Goal: Information Seeking & Learning: Learn about a topic

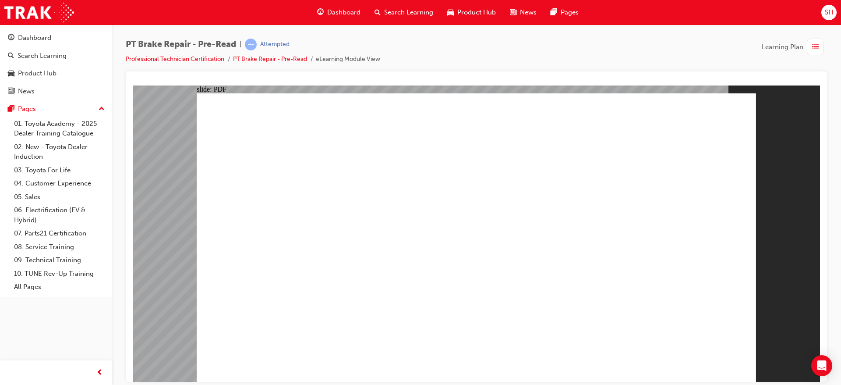
click at [348, 10] on span "Dashboard" at bounding box center [343, 12] width 33 height 10
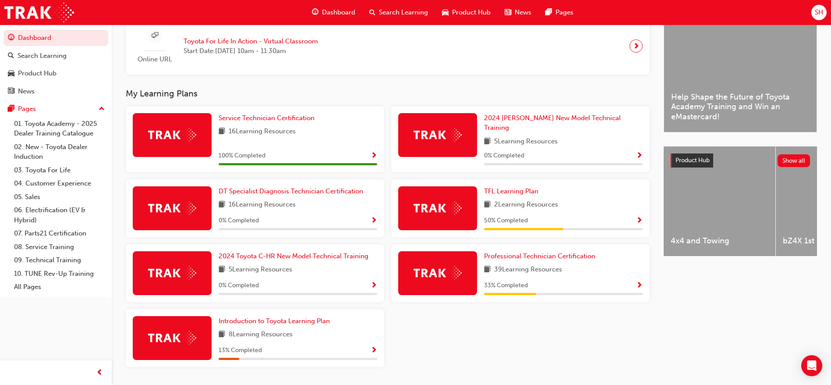
scroll to position [238, 0]
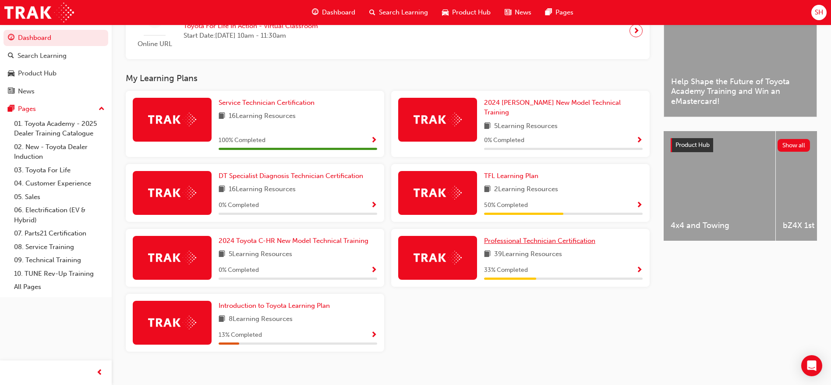
click at [558, 236] on link "Professional Technician Certification" at bounding box center [541, 241] width 115 height 10
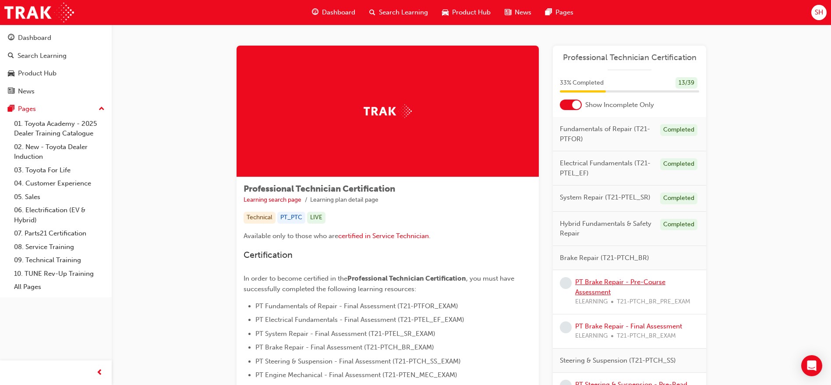
click at [606, 279] on link "PT Brake Repair - Pre-Course Assessment" at bounding box center [620, 287] width 90 height 18
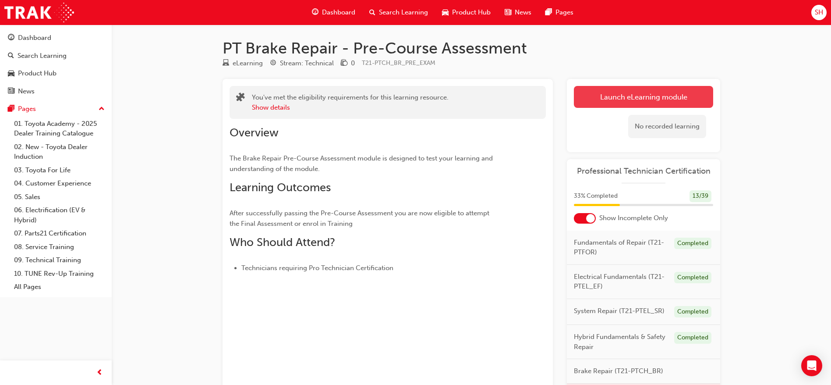
click at [654, 107] on link "Launch eLearning module" at bounding box center [643, 97] width 139 height 22
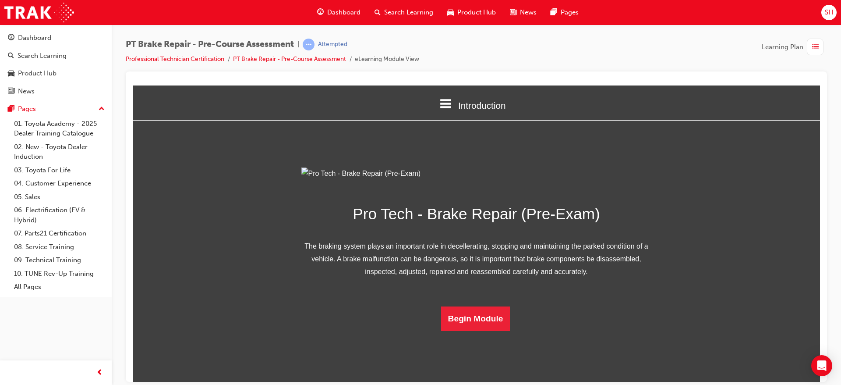
scroll to position [46, 0]
click at [486, 330] on button "Begin Module" at bounding box center [475, 318] width 69 height 25
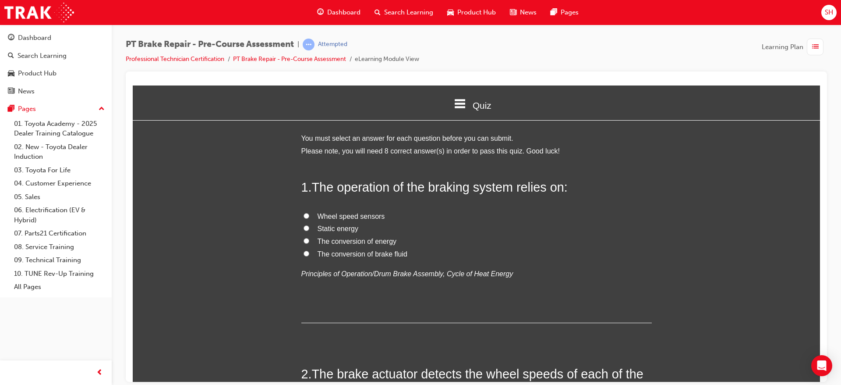
click at [352, 215] on span "Wheel speed sensors" at bounding box center [351, 215] width 67 height 7
click at [309, 215] on input "Wheel speed sensors" at bounding box center [307, 216] width 6 height 6
radio input "true"
click at [363, 253] on span "The conversion of brake fluid" at bounding box center [363, 253] width 90 height 7
click at [309, 253] on input "The conversion of brake fluid" at bounding box center [307, 253] width 6 height 6
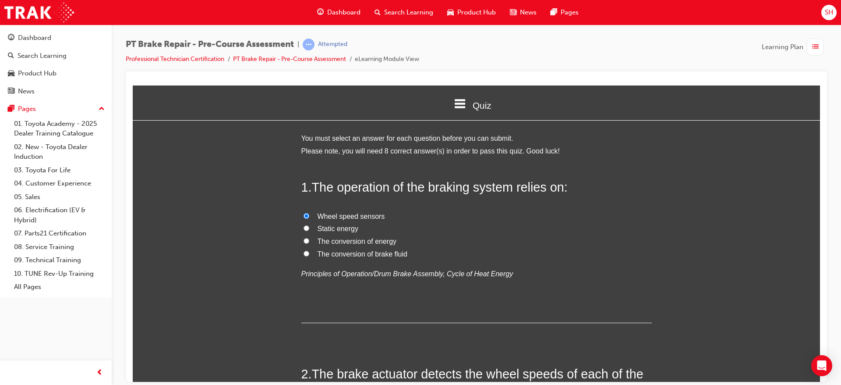
radio input "true"
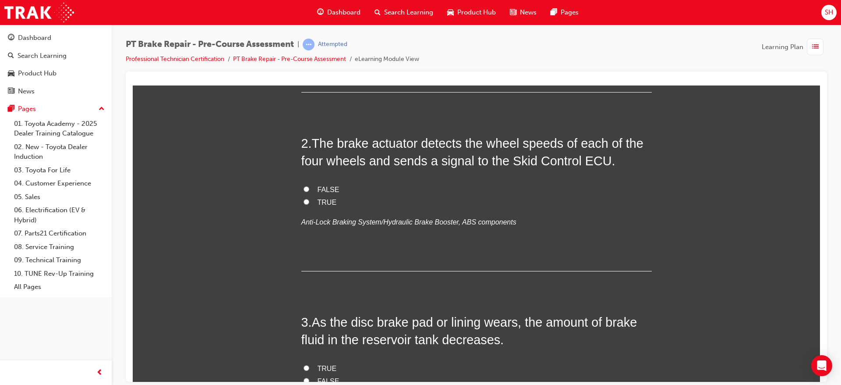
scroll to position [234, 0]
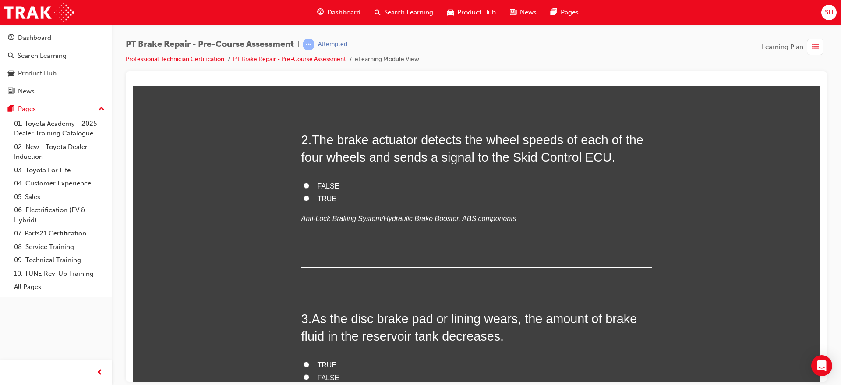
click at [307, 198] on label "TRUE" at bounding box center [476, 198] width 351 height 13
click at [307, 198] on input "TRUE" at bounding box center [307, 198] width 6 height 6
radio input "true"
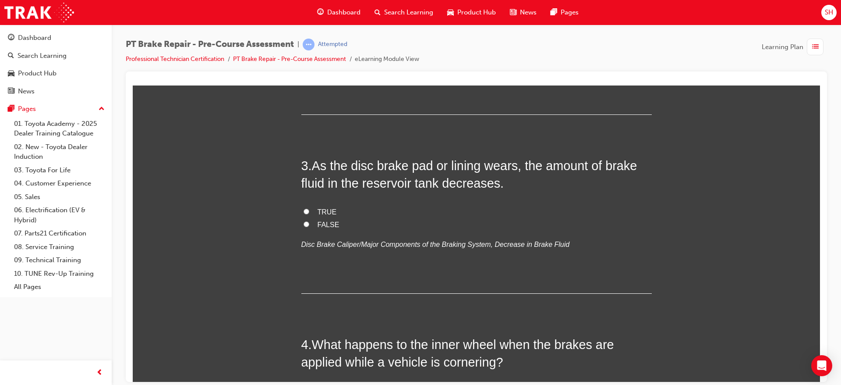
scroll to position [403, 0]
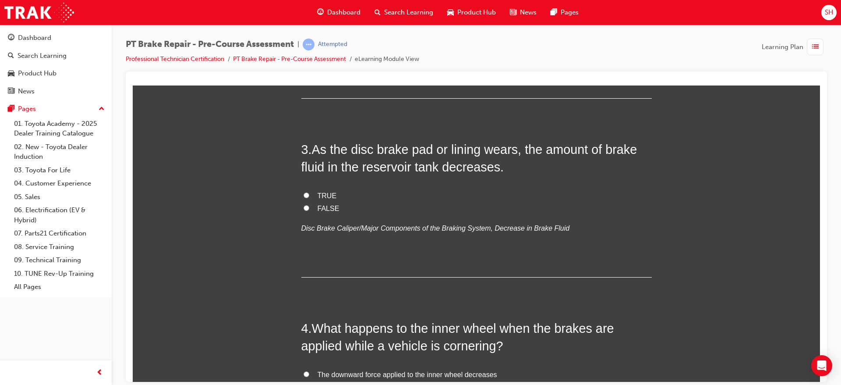
click at [322, 190] on label "TRUE" at bounding box center [476, 195] width 351 height 13
click at [309, 192] on input "TRUE" at bounding box center [307, 195] width 6 height 6
radio input "true"
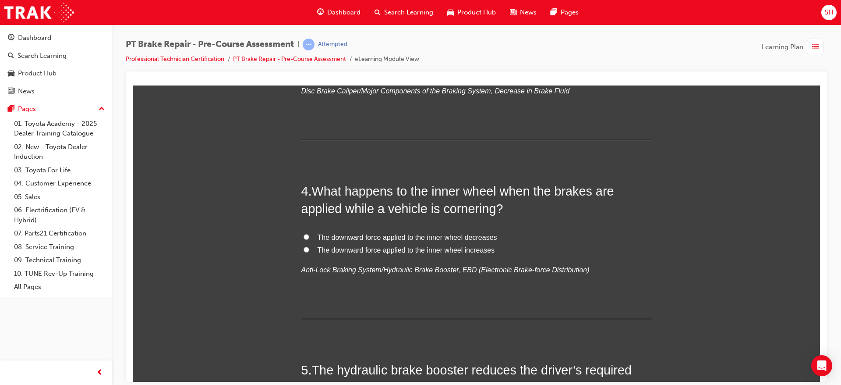
scroll to position [579, 0]
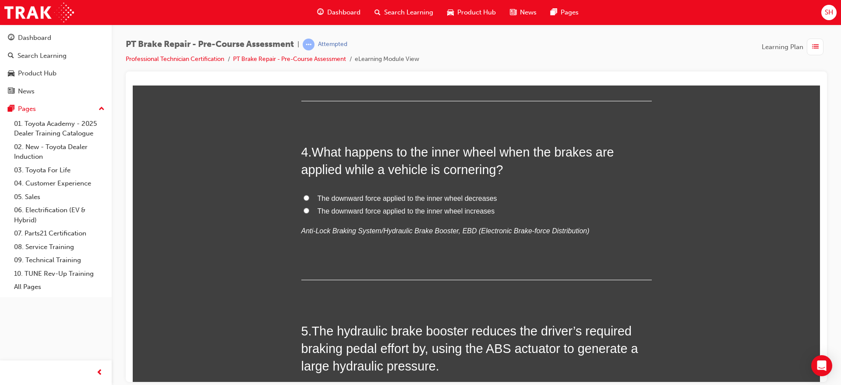
click at [428, 199] on span "The downward force applied to the inner wheel decreases" at bounding box center [408, 197] width 180 height 7
click at [309, 199] on input "The downward force applied to the inner wheel decreases" at bounding box center [307, 198] width 6 height 6
radio input "true"
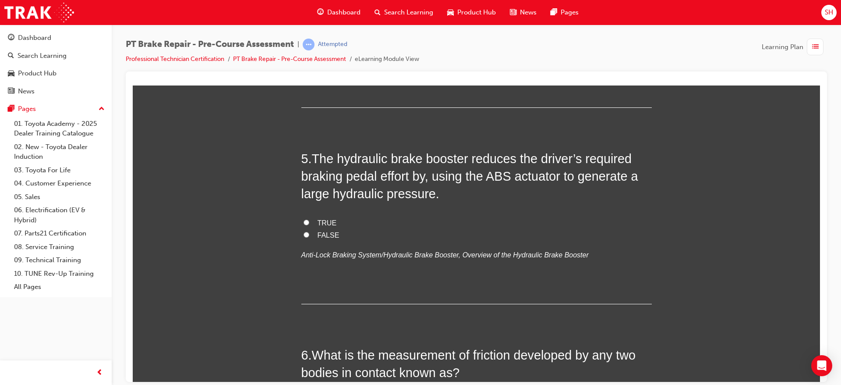
scroll to position [748, 0]
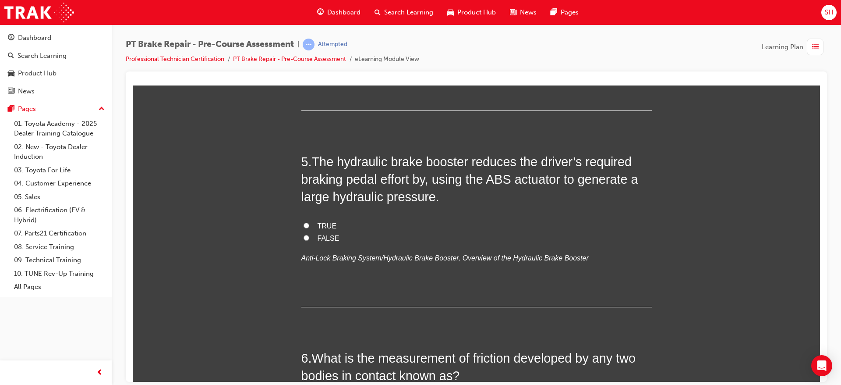
click at [319, 234] on span "FALSE" at bounding box center [329, 237] width 22 height 7
click at [309, 234] on input "FALSE" at bounding box center [307, 237] width 6 height 6
radio input "true"
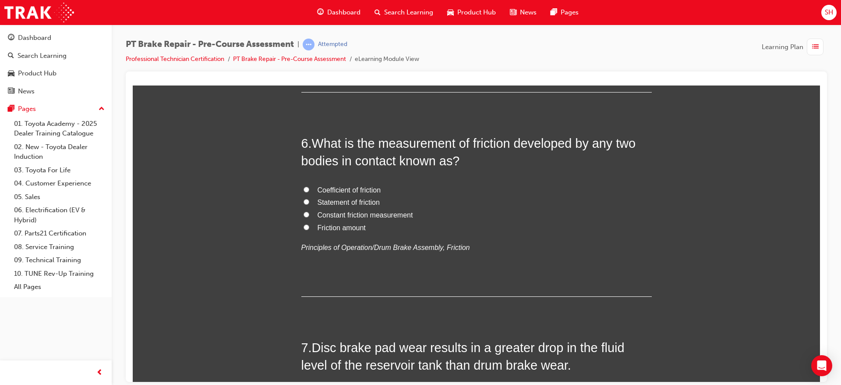
scroll to position [969, 0]
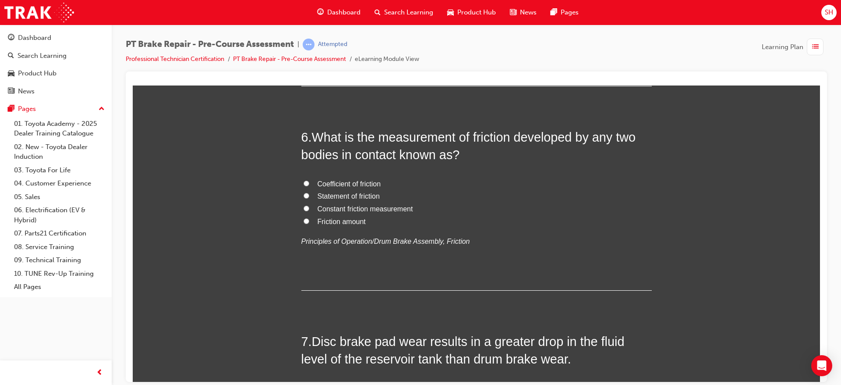
click at [353, 182] on span "Coefficient of friction" at bounding box center [350, 183] width 64 height 7
click at [309, 182] on input "Coefficient of friction" at bounding box center [307, 183] width 6 height 6
radio input "true"
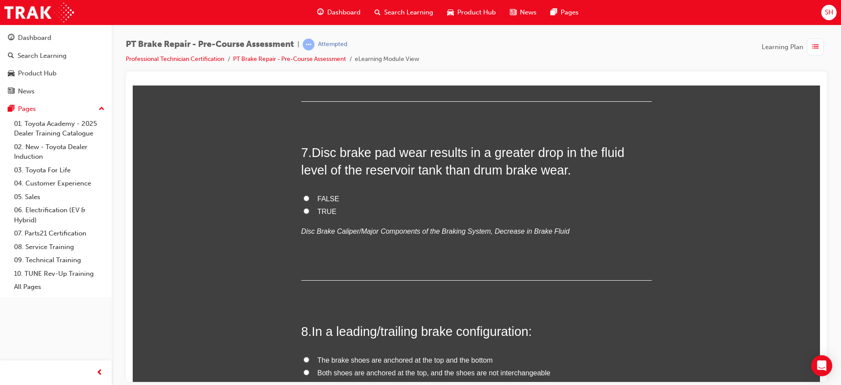
scroll to position [1168, 0]
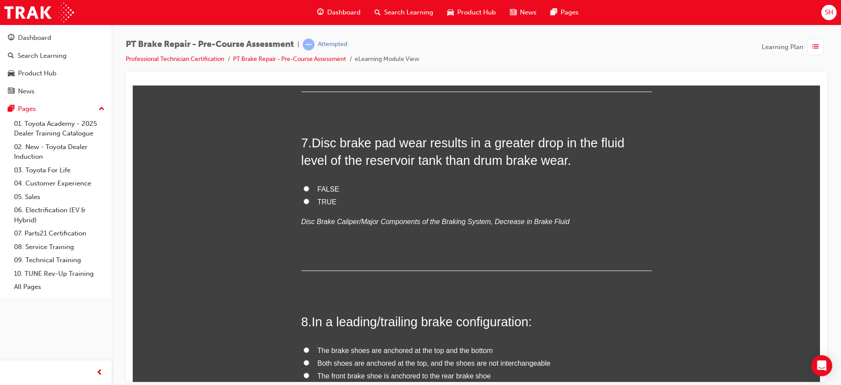
click at [318, 199] on span "TRUE" at bounding box center [327, 201] width 19 height 7
click at [309, 199] on input "TRUE" at bounding box center [307, 201] width 6 height 6
radio input "true"
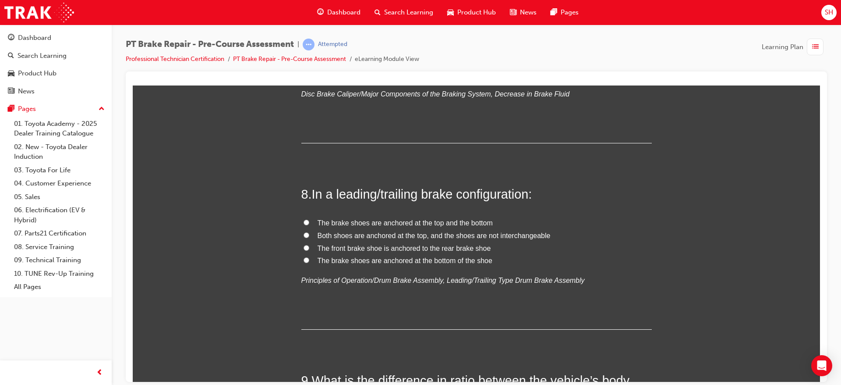
scroll to position [1305, 0]
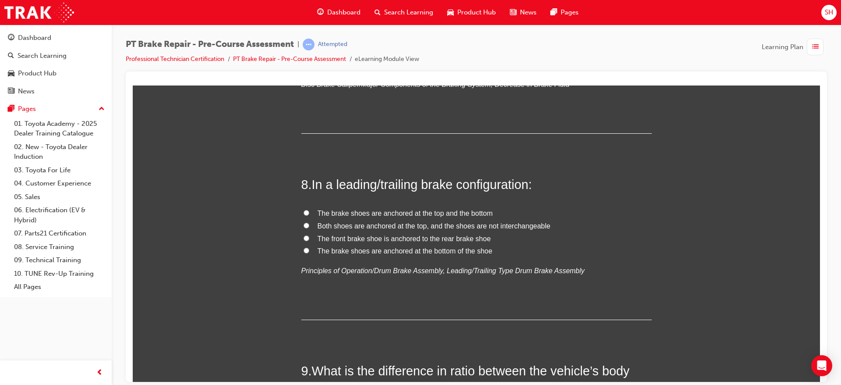
click at [408, 226] on span "Both shoes are anchored at the top, and the shoes are not interchangeable" at bounding box center [434, 225] width 233 height 7
click at [309, 226] on input "Both shoes are anchored at the top, and the shoes are not interchangeable" at bounding box center [307, 225] width 6 height 6
radio input "true"
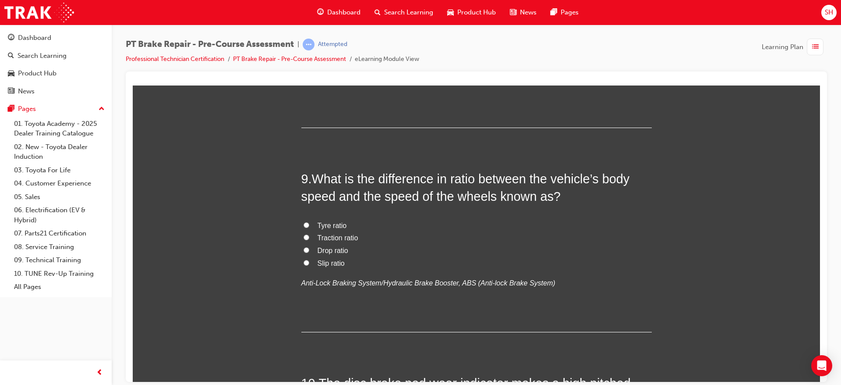
scroll to position [1484, 0]
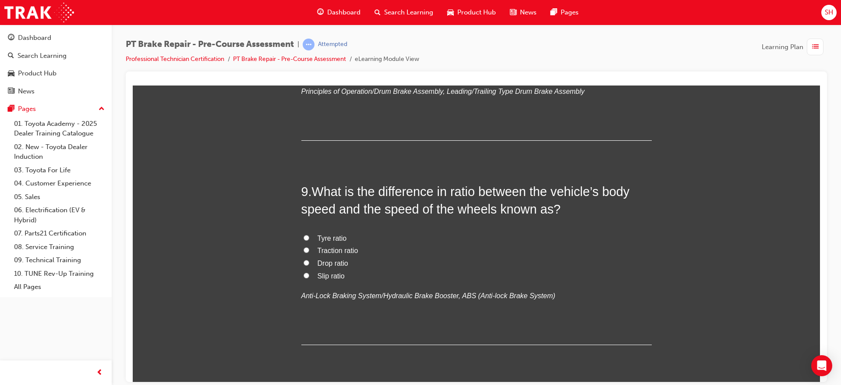
click at [337, 248] on span "Traction ratio" at bounding box center [338, 249] width 41 height 7
click at [309, 248] on input "Traction ratio" at bounding box center [307, 250] width 6 height 6
radio input "true"
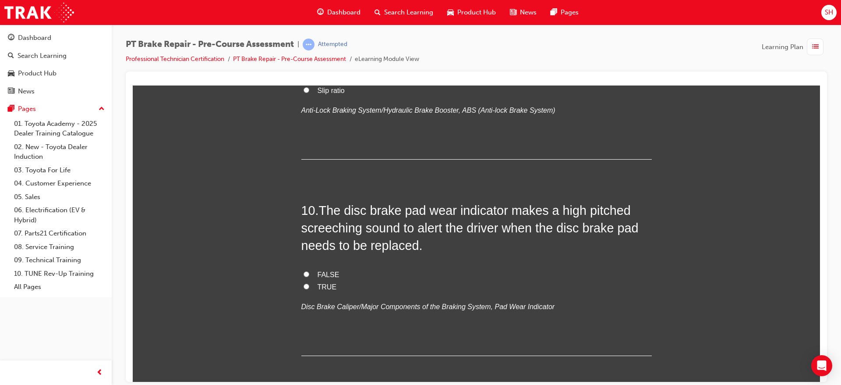
scroll to position [1692, 0]
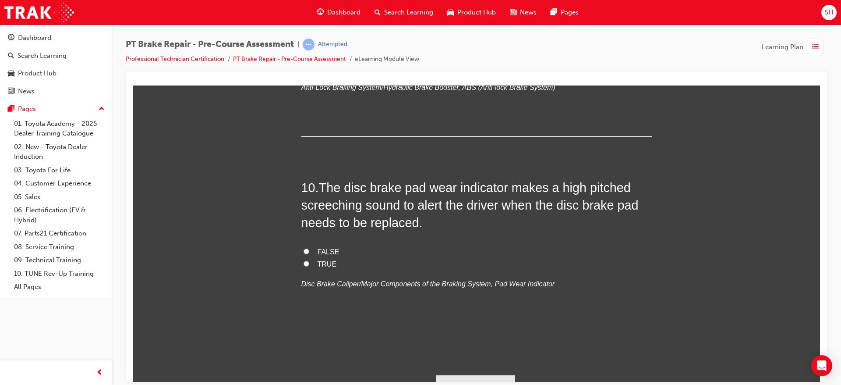
click at [319, 262] on span "TRUE" at bounding box center [327, 263] width 19 height 7
click at [309, 262] on input "TRUE" at bounding box center [307, 263] width 6 height 6
radio input "true"
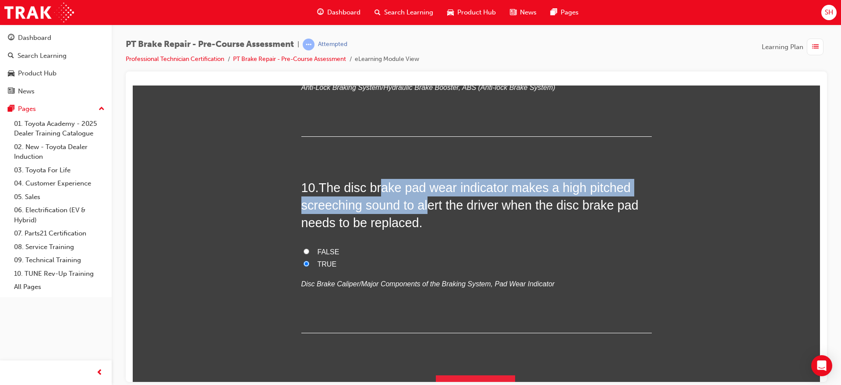
drag, startPoint x: 420, startPoint y: 213, endPoint x: 386, endPoint y: 195, distance: 38.2
click at [383, 188] on h2 "10 . The disc brake pad wear indicator makes a high pitched screeching sound to…" at bounding box center [476, 204] width 351 height 53
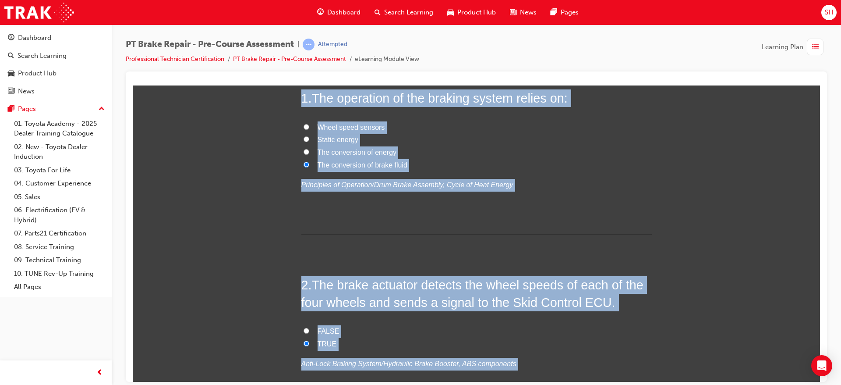
scroll to position [0, 0]
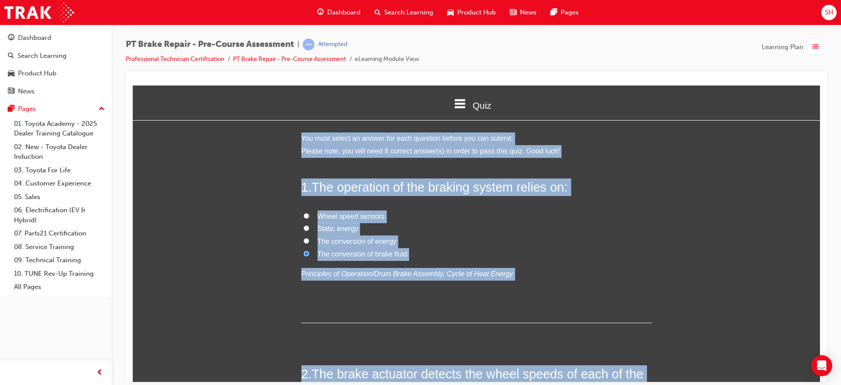
drag, startPoint x: 394, startPoint y: 257, endPoint x: 434, endPoint y: 142, distance: 121.8
click at [301, 85] on html "Quiz Introduction Quiz Assessment You must select an answer for each question b…" at bounding box center [477, 233] width 688 height 296
copy div "You must select an answer for each question before you can submit. Please note,…"
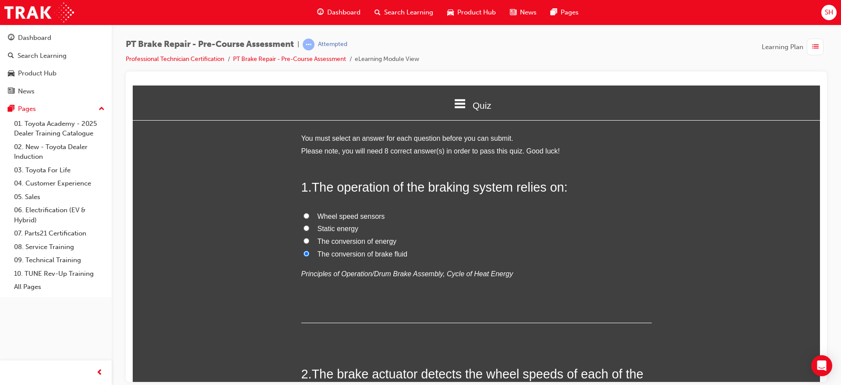
click at [352, 245] on label "The conversion of energy" at bounding box center [476, 241] width 351 height 13
click at [309, 243] on input "The conversion of energy" at bounding box center [307, 241] width 6 height 6
radio input "true"
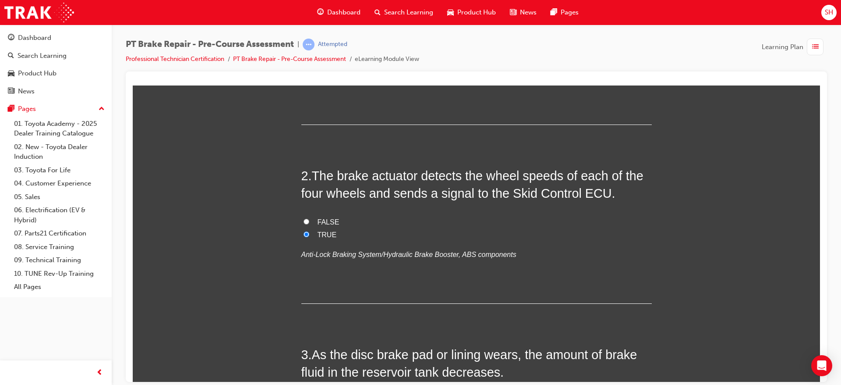
scroll to position [217, 0]
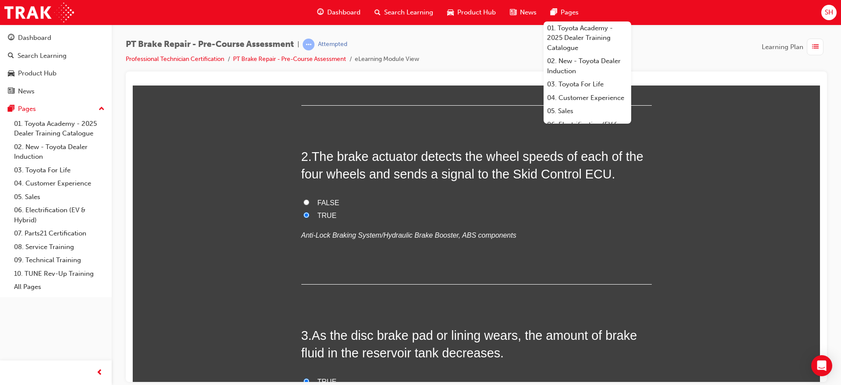
click at [585, 209] on label "TRUE" at bounding box center [476, 215] width 351 height 13
click at [309, 212] on input "TRUE" at bounding box center [307, 215] width 6 height 6
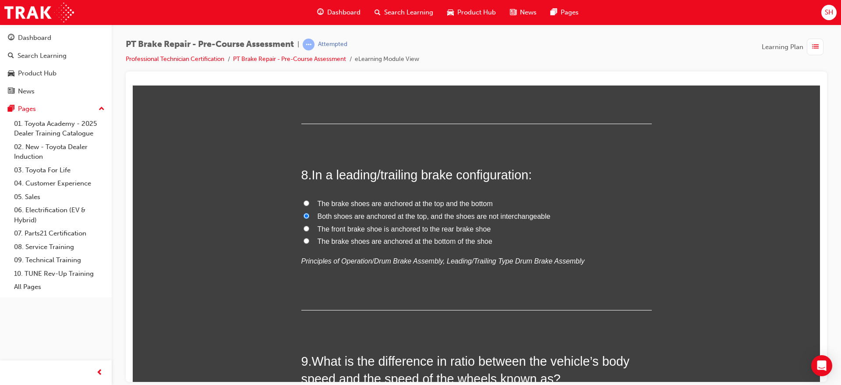
scroll to position [1321, 0]
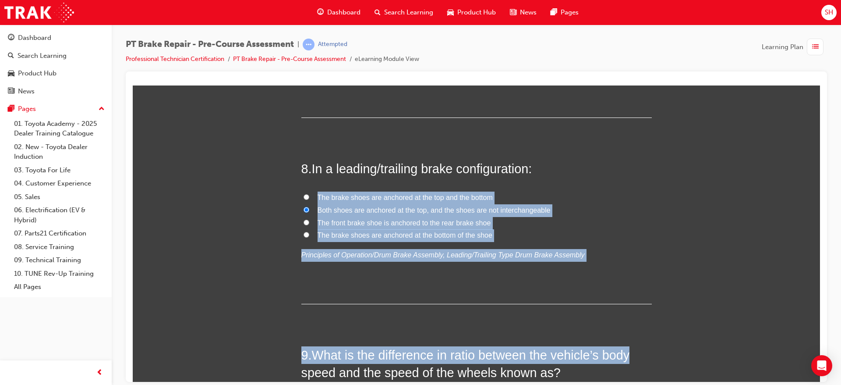
drag, startPoint x: 802, startPoint y: 301, endPoint x: 801, endPoint y: 307, distance: 6.2
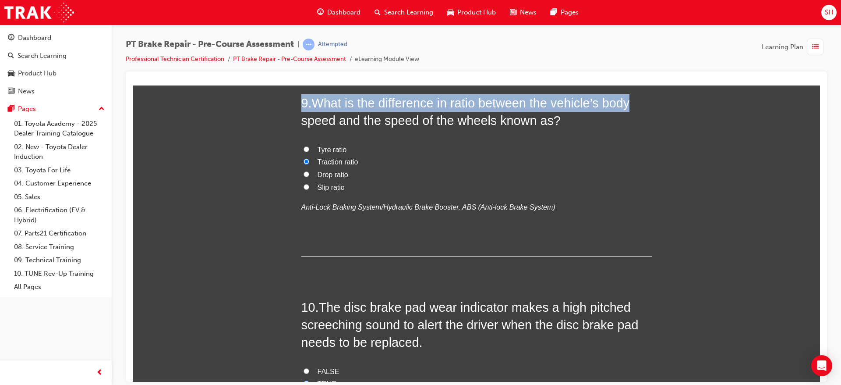
scroll to position [1576, 0]
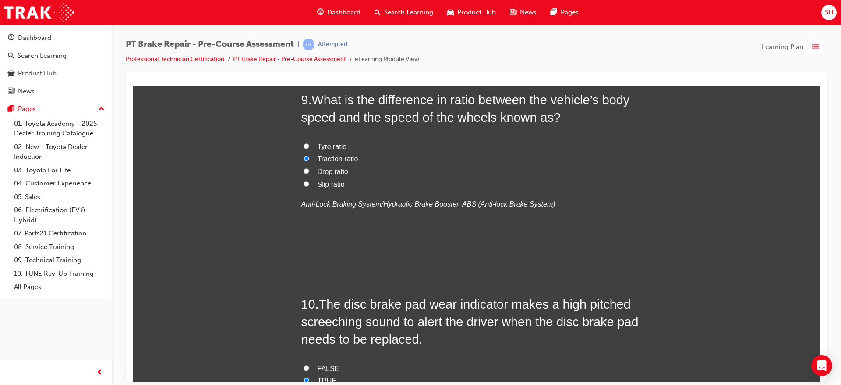
click at [329, 183] on span "Slip ratio" at bounding box center [331, 183] width 27 height 7
click at [309, 183] on input "Slip ratio" at bounding box center [307, 184] width 6 height 6
radio input "true"
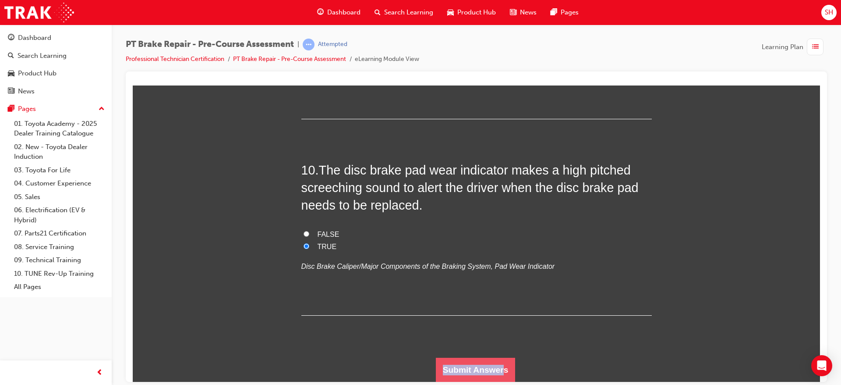
drag, startPoint x: 498, startPoint y: 348, endPoint x: 497, endPoint y: 364, distance: 16.3
click at [497, 364] on button "Submit Answers" at bounding box center [476, 369] width 80 height 25
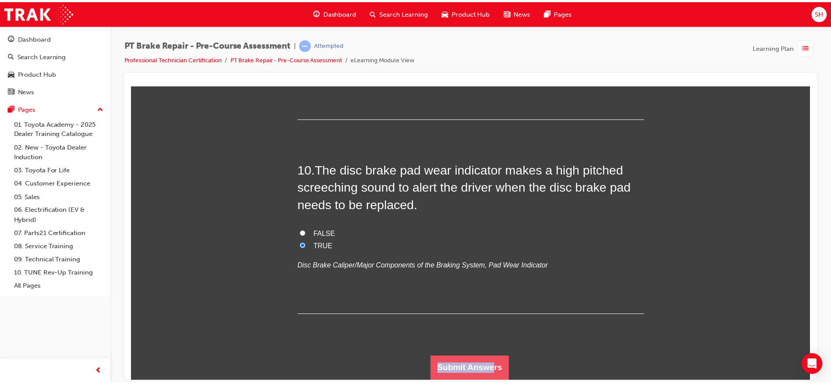
scroll to position [0, 0]
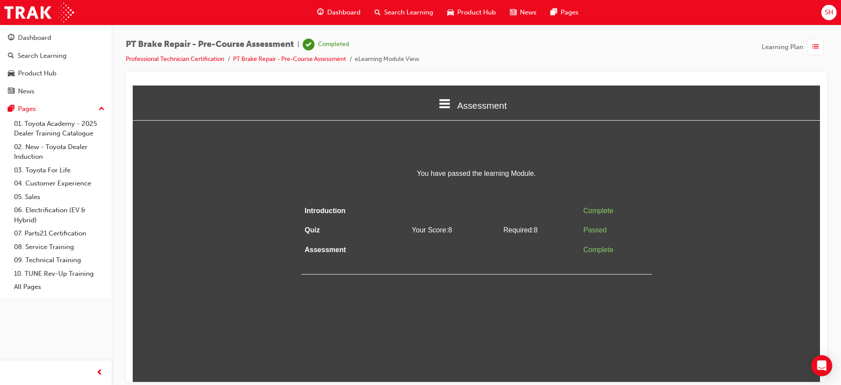
click at [349, 13] on span "Dashboard" at bounding box center [343, 12] width 33 height 10
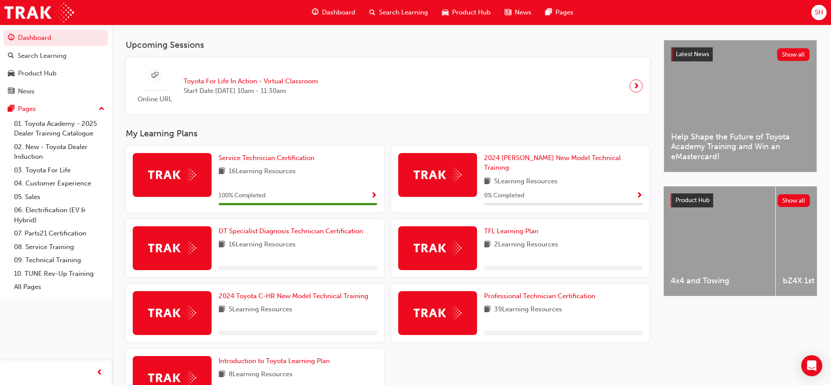
scroll to position [243, 0]
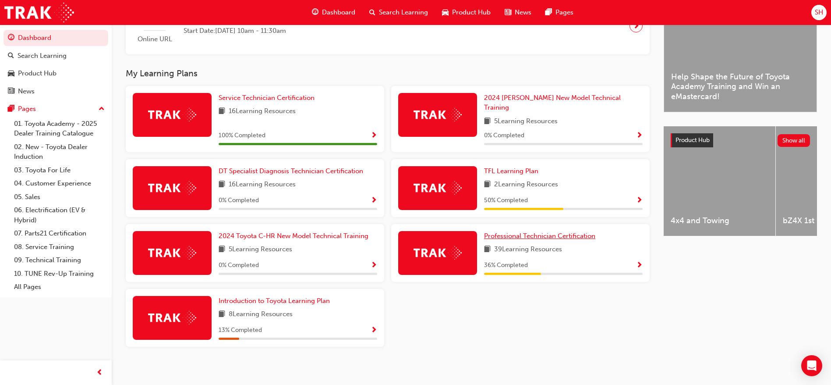
click at [570, 232] on span "Professional Technician Certification" at bounding box center [539, 236] width 111 height 8
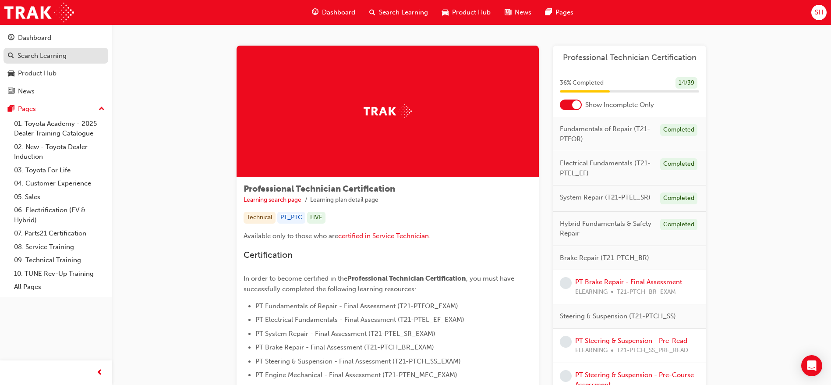
click at [62, 57] on div "Search Learning" at bounding box center [42, 56] width 49 height 10
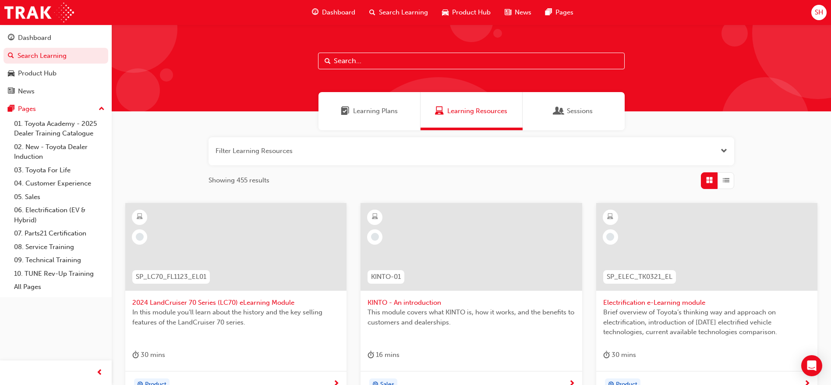
click at [719, 167] on div "Filter Learning Resources Showing 455 results" at bounding box center [472, 163] width 526 height 52
click at [716, 150] on button "button" at bounding box center [472, 151] width 526 height 28
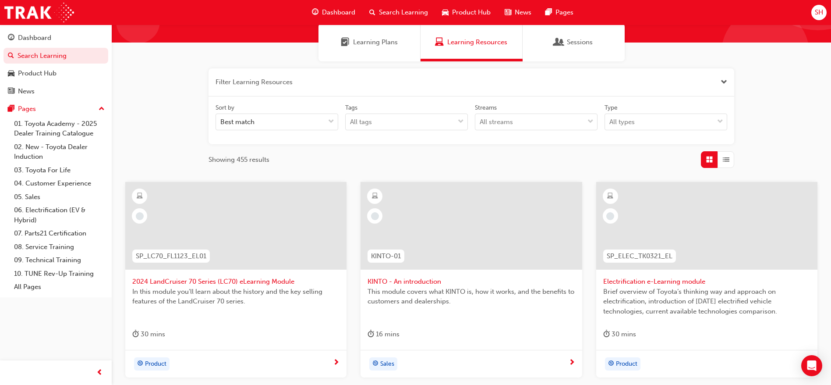
scroll to position [71, 0]
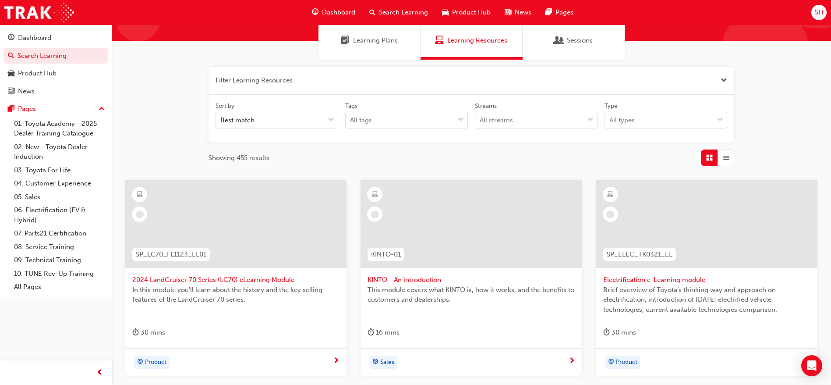
click at [731, 159] on div "button" at bounding box center [726, 157] width 17 height 17
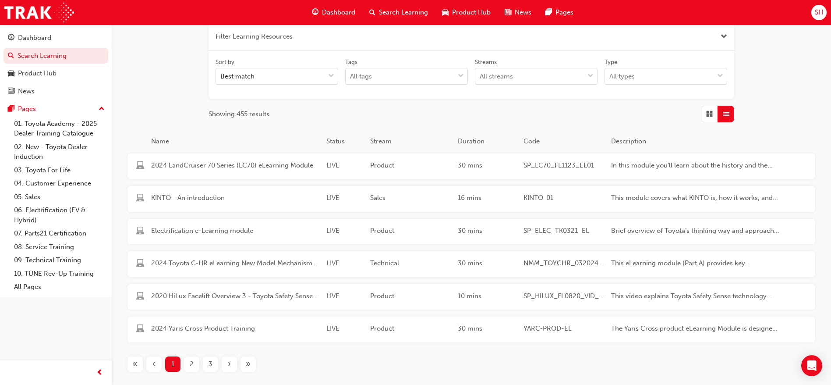
scroll to position [117, 0]
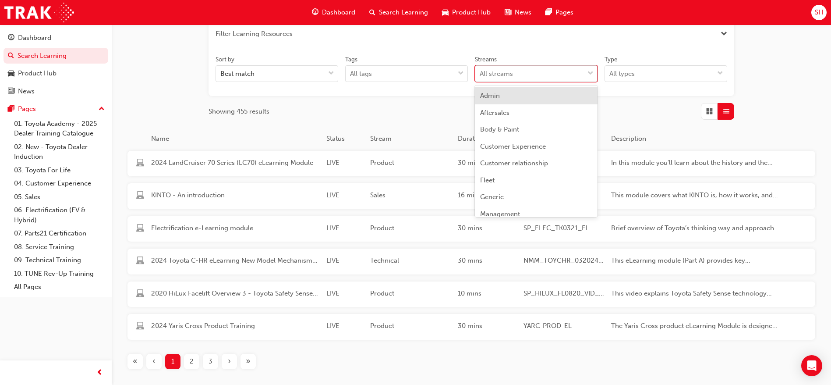
click at [592, 73] on span "down-icon" at bounding box center [591, 73] width 6 height 11
click at [481, 73] on input "Streams option Admin focused, 1 of 23. 23 results available. Use Up and Down to…" at bounding box center [480, 73] width 1 height 7
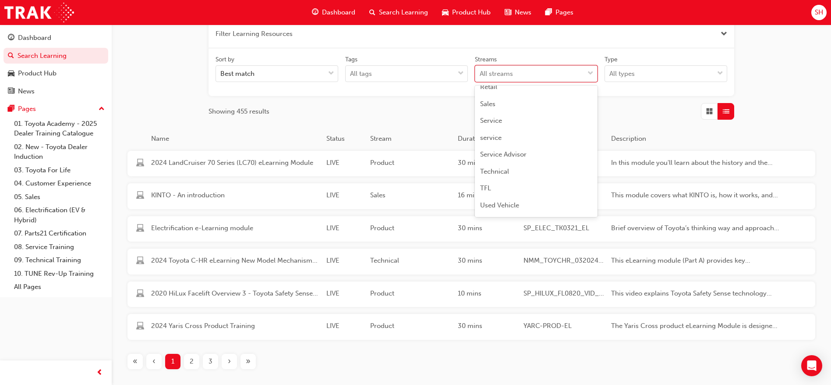
scroll to position [260, 0]
click at [531, 153] on div "Technical" at bounding box center [536, 156] width 123 height 17
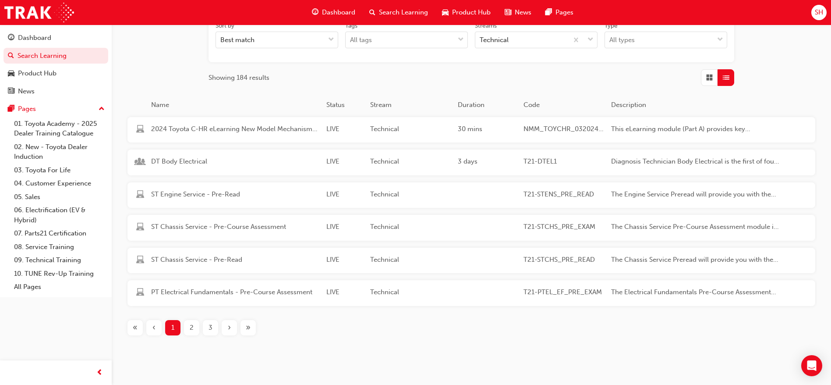
scroll to position [168, 0]
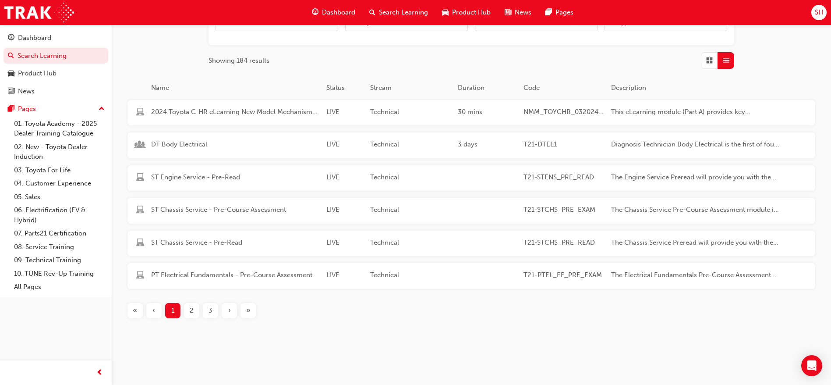
click at [193, 306] on span "2" at bounding box center [192, 310] width 4 height 10
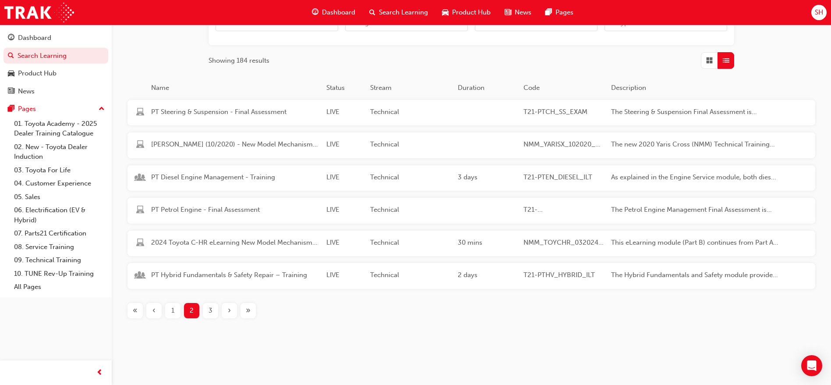
click at [211, 312] on span "3" at bounding box center [211, 310] width 4 height 10
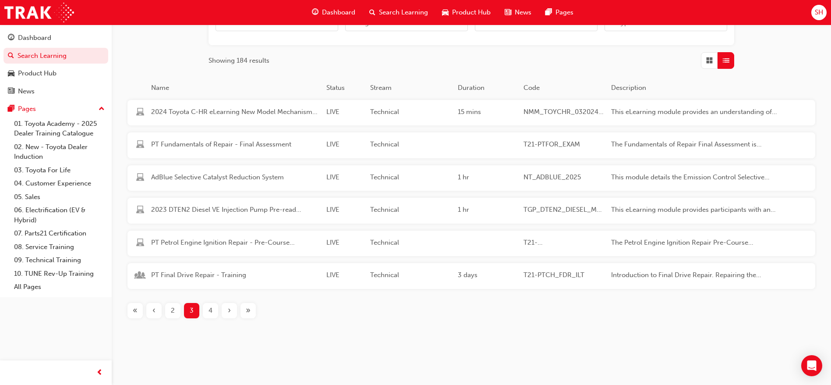
click at [208, 305] on div "4" at bounding box center [210, 310] width 15 height 15
click at [214, 311] on div "5" at bounding box center [210, 310] width 15 height 15
click at [214, 313] on div "6" at bounding box center [210, 310] width 15 height 15
click at [214, 313] on div "7" at bounding box center [210, 310] width 15 height 15
click at [214, 313] on div "8" at bounding box center [210, 310] width 15 height 15
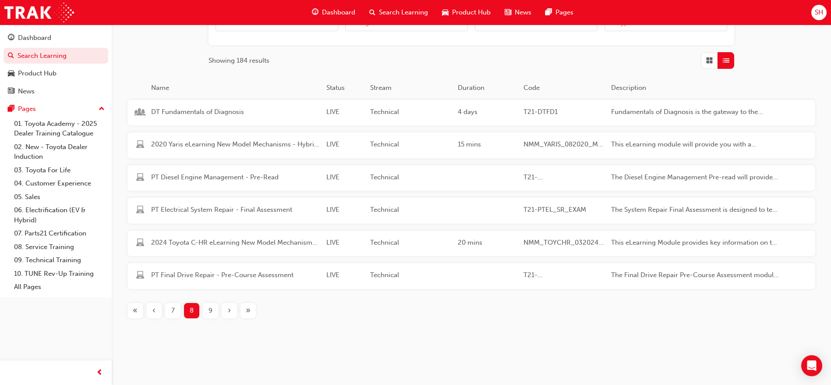
click at [168, 312] on div "7" at bounding box center [172, 310] width 15 height 15
click at [211, 306] on span "8" at bounding box center [211, 310] width 4 height 10
click at [211, 306] on span "9" at bounding box center [211, 310] width 4 height 10
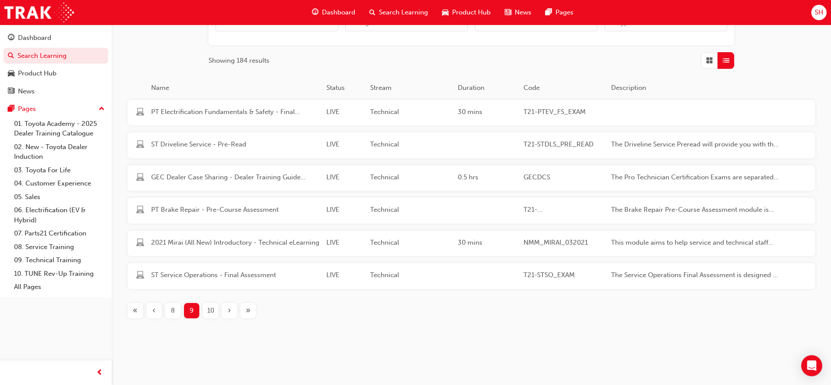
click at [211, 306] on span "10" at bounding box center [210, 310] width 7 height 10
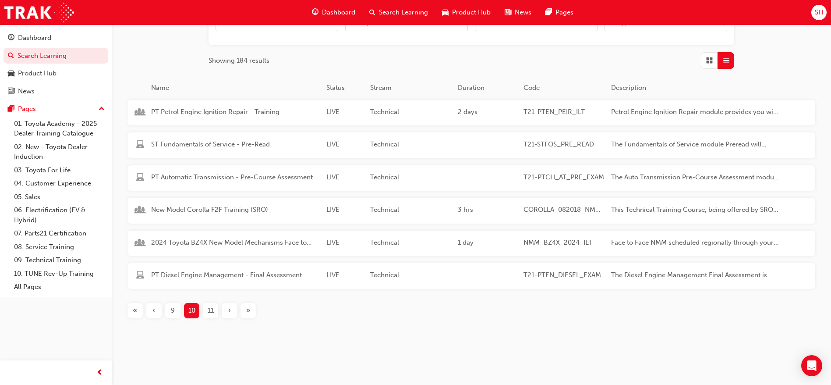
click at [211, 306] on span "11" at bounding box center [211, 310] width 6 height 10
click at [211, 306] on span "12" at bounding box center [210, 310] width 7 height 10
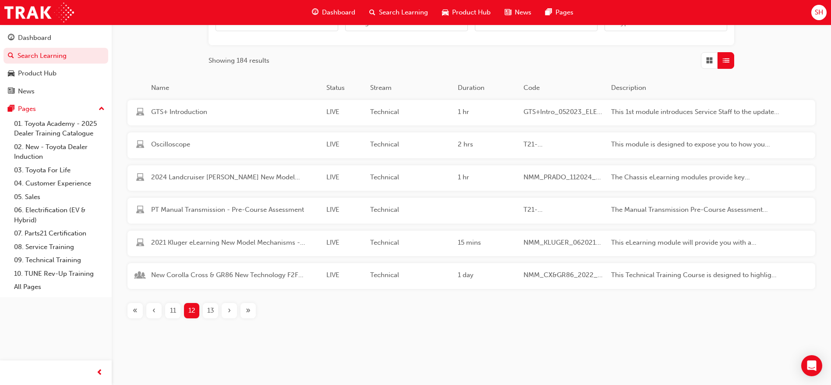
click at [211, 306] on span "13" at bounding box center [210, 310] width 7 height 10
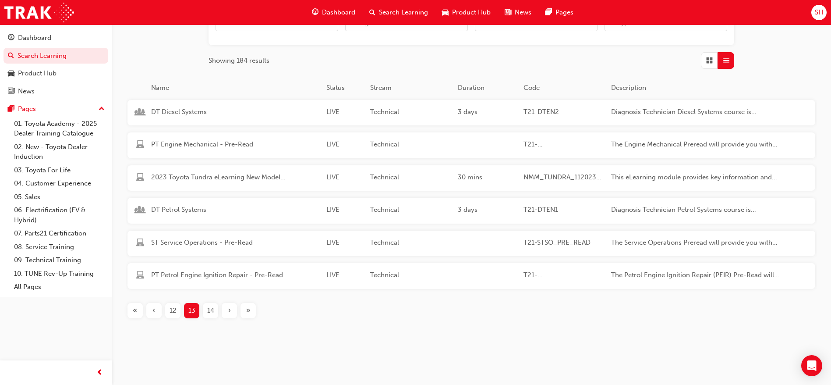
click at [211, 306] on span "14" at bounding box center [210, 310] width 7 height 10
